Goal: Check status

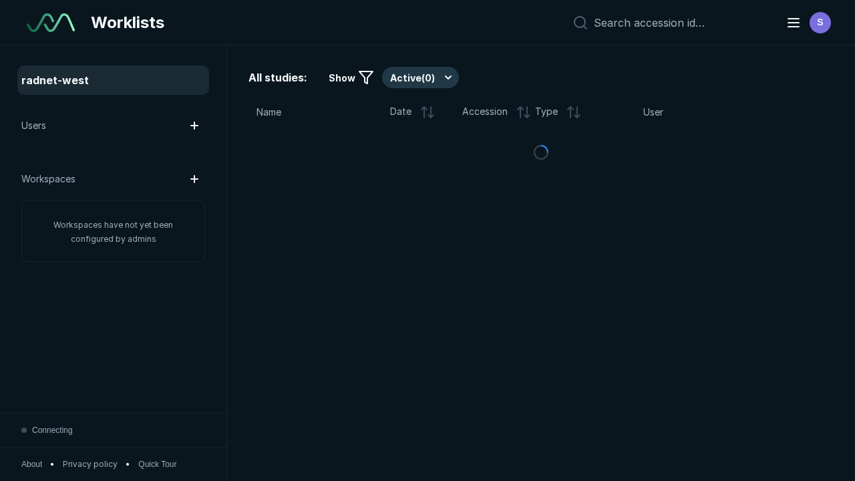
scroll to position [3647, 5563]
